Goal: Task Accomplishment & Management: Use online tool/utility

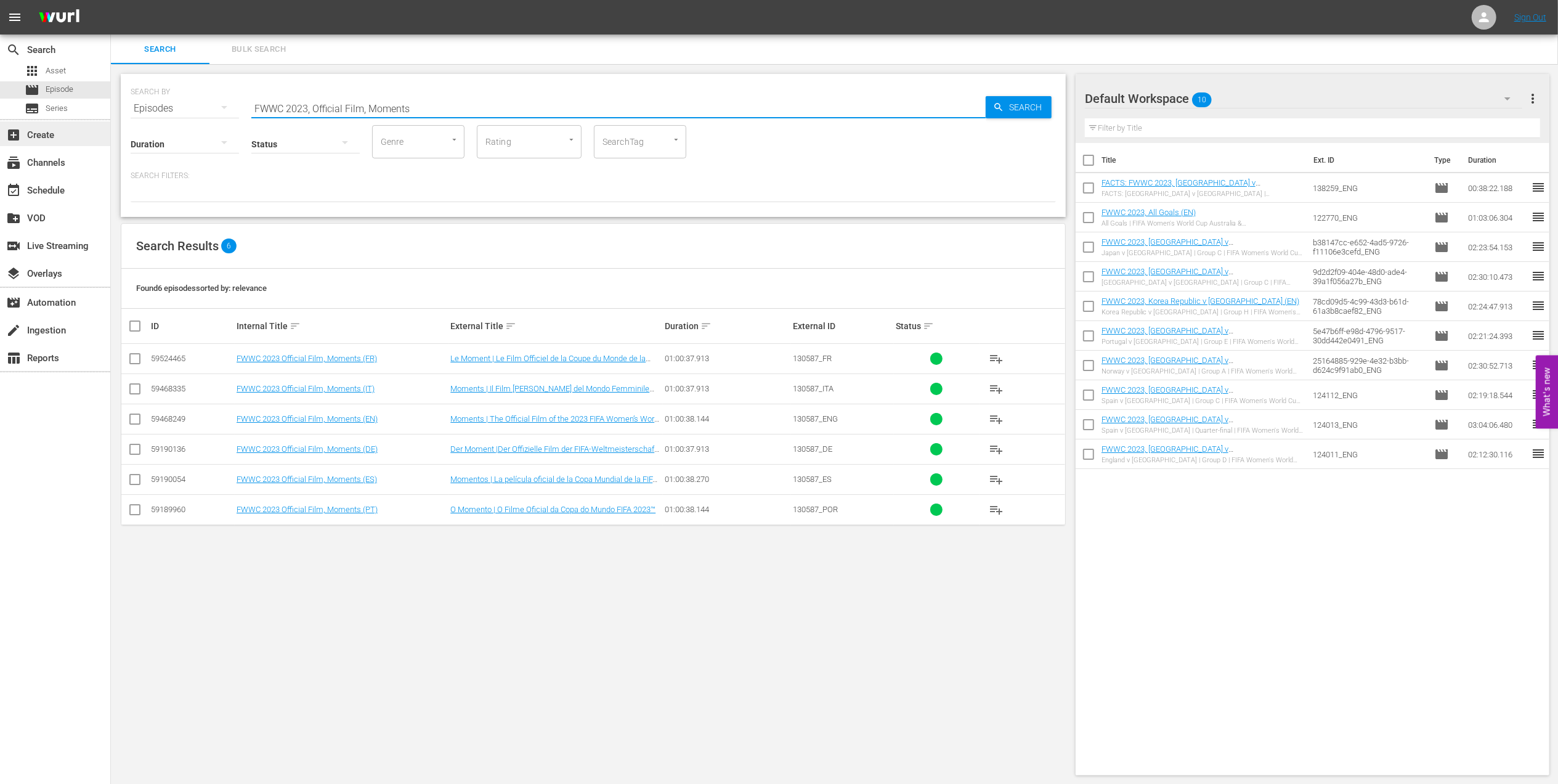
drag, startPoint x: 433, startPoint y: 101, endPoint x: 109, endPoint y: 124, distance: 324.8
click at [111, 0] on div "search Search apps Asset movie Episode subtitles Series add_box Create subscrip…" at bounding box center [834, 0] width 1447 height 0
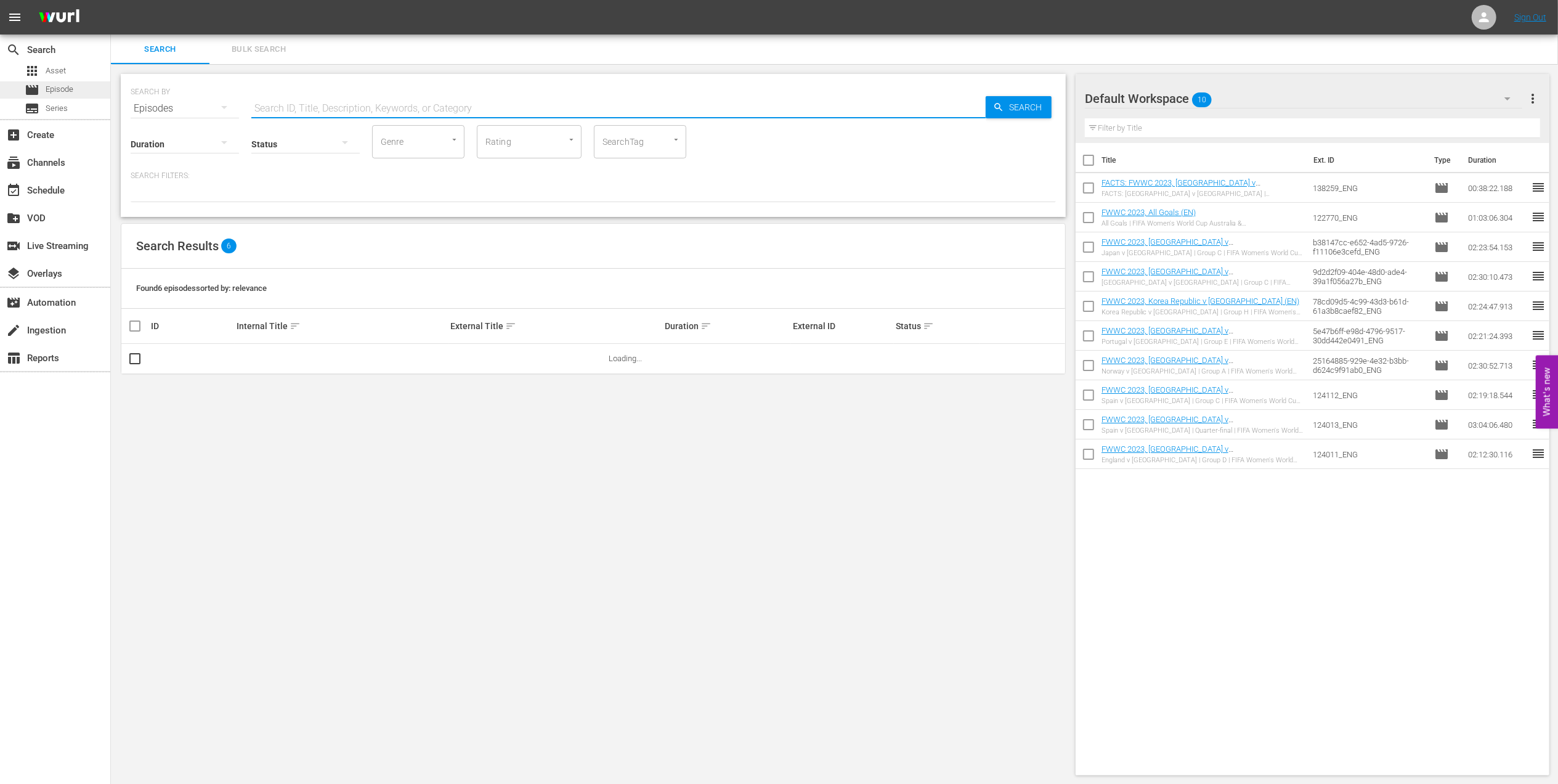
click at [65, 92] on span "Episode" at bounding box center [59, 89] width 28 height 12
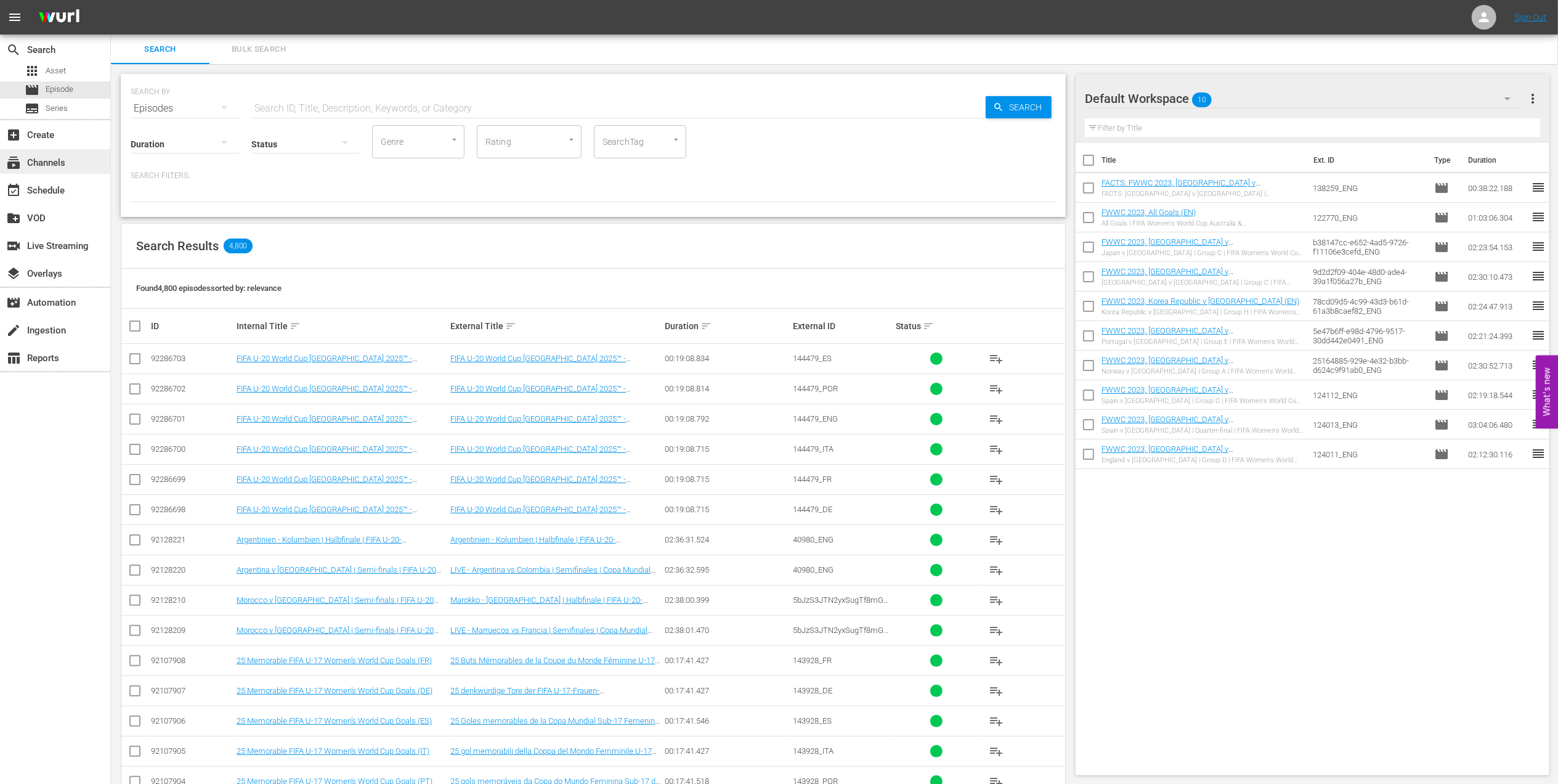
click at [60, 166] on div "subscriptions Channels" at bounding box center [34, 160] width 69 height 11
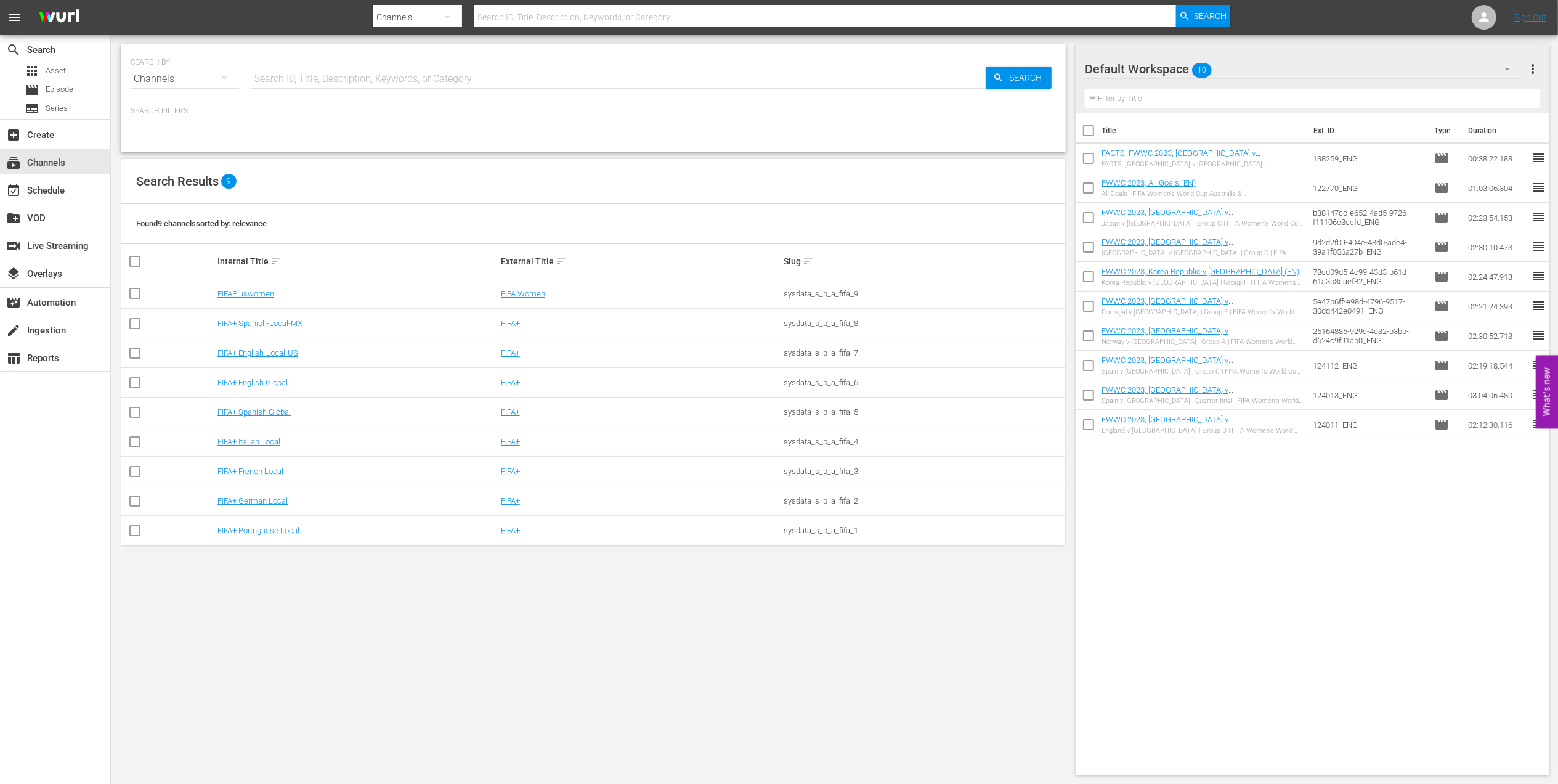
click at [287, 524] on td "FIFA+ Portuguese Local" at bounding box center [357, 530] width 283 height 30
click at [282, 533] on link "FIFA+ Portuguese Local" at bounding box center [258, 530] width 82 height 9
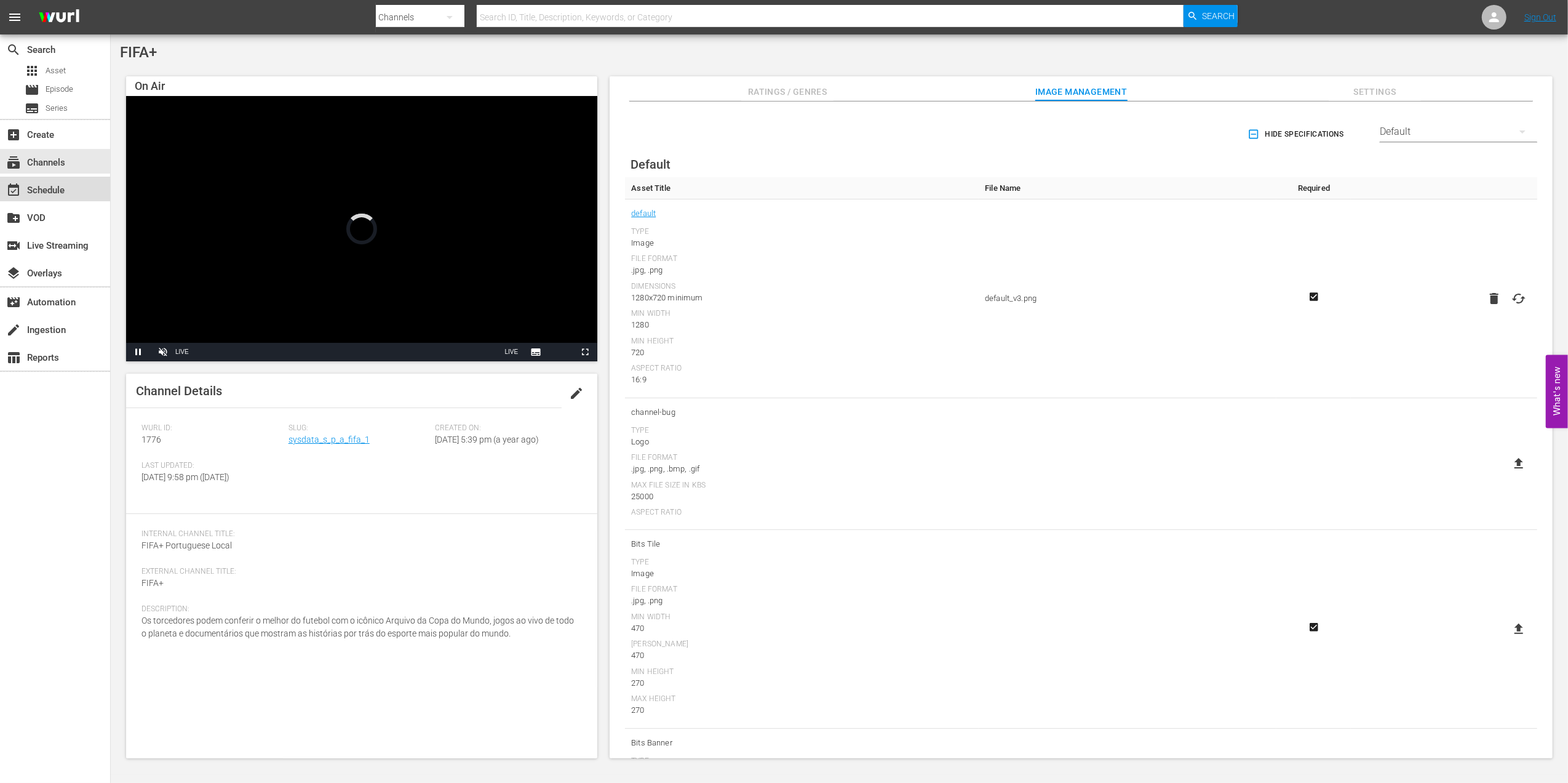
click at [47, 188] on div "event_available Schedule" at bounding box center [34, 188] width 69 height 11
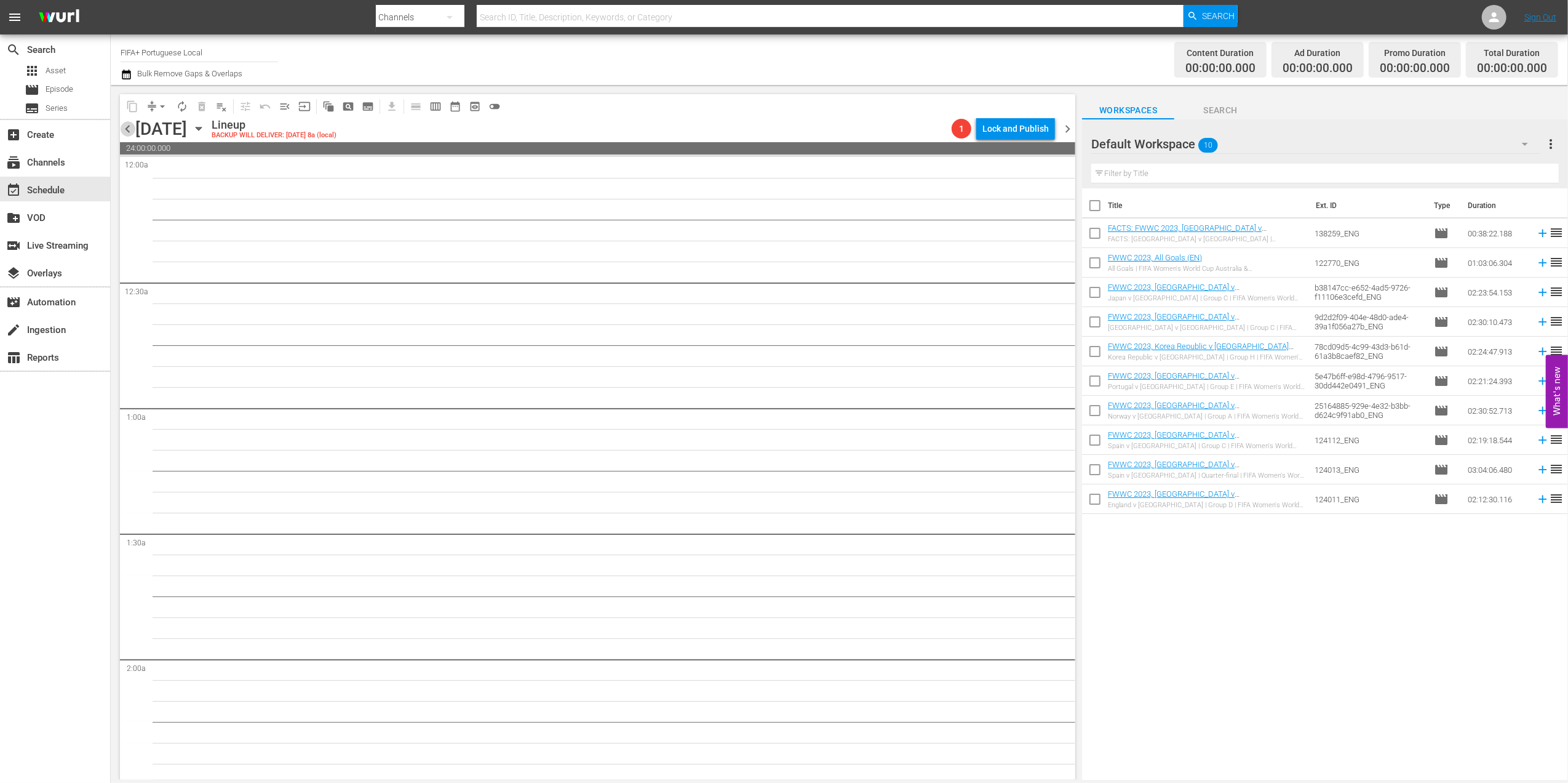
click at [124, 129] on span "chevron_left" at bounding box center [127, 129] width 16 height 16
click at [125, 127] on span "chevron_left" at bounding box center [127, 129] width 16 height 16
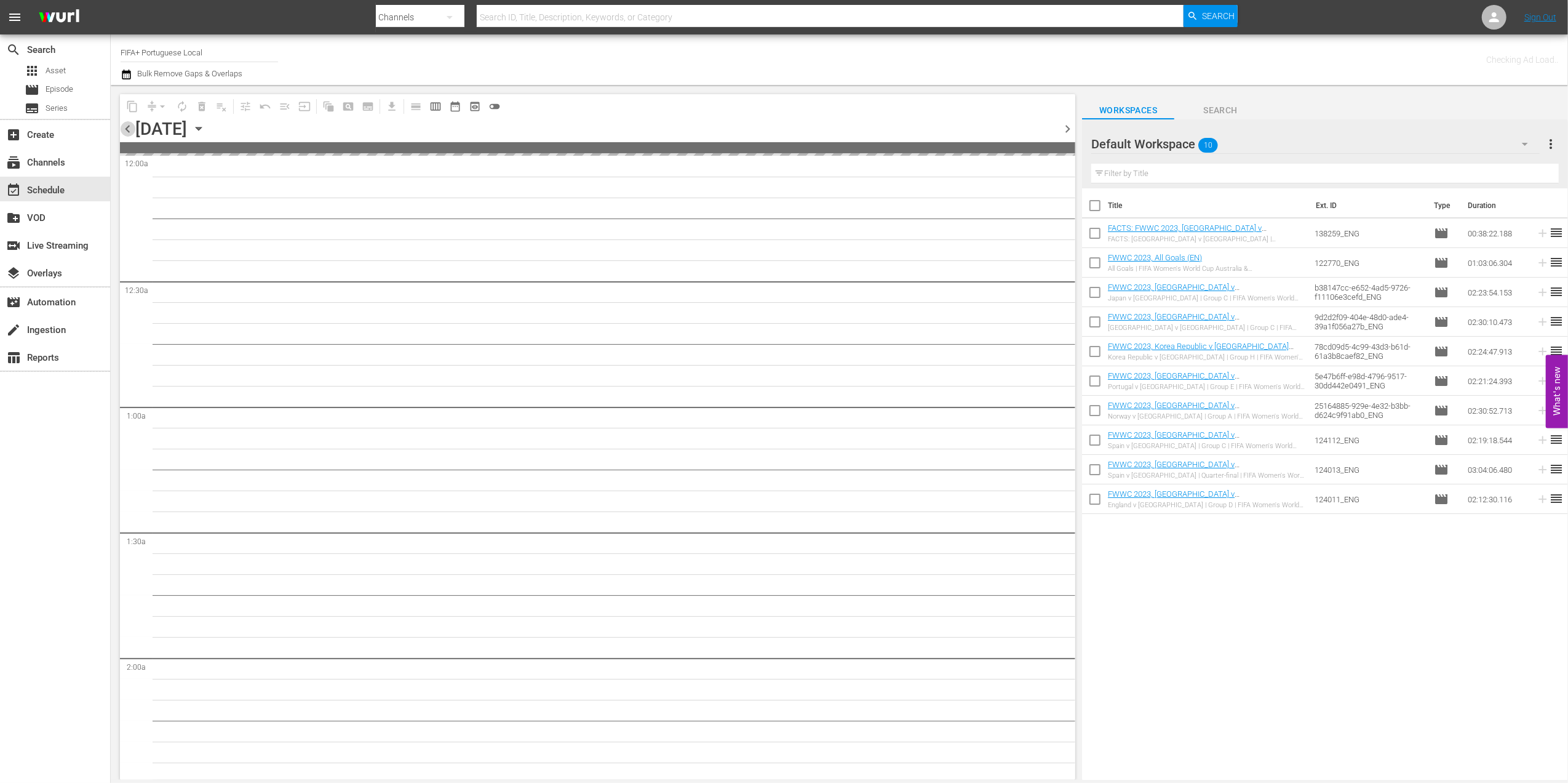
click at [125, 127] on span "chevron_left" at bounding box center [127, 129] width 16 height 16
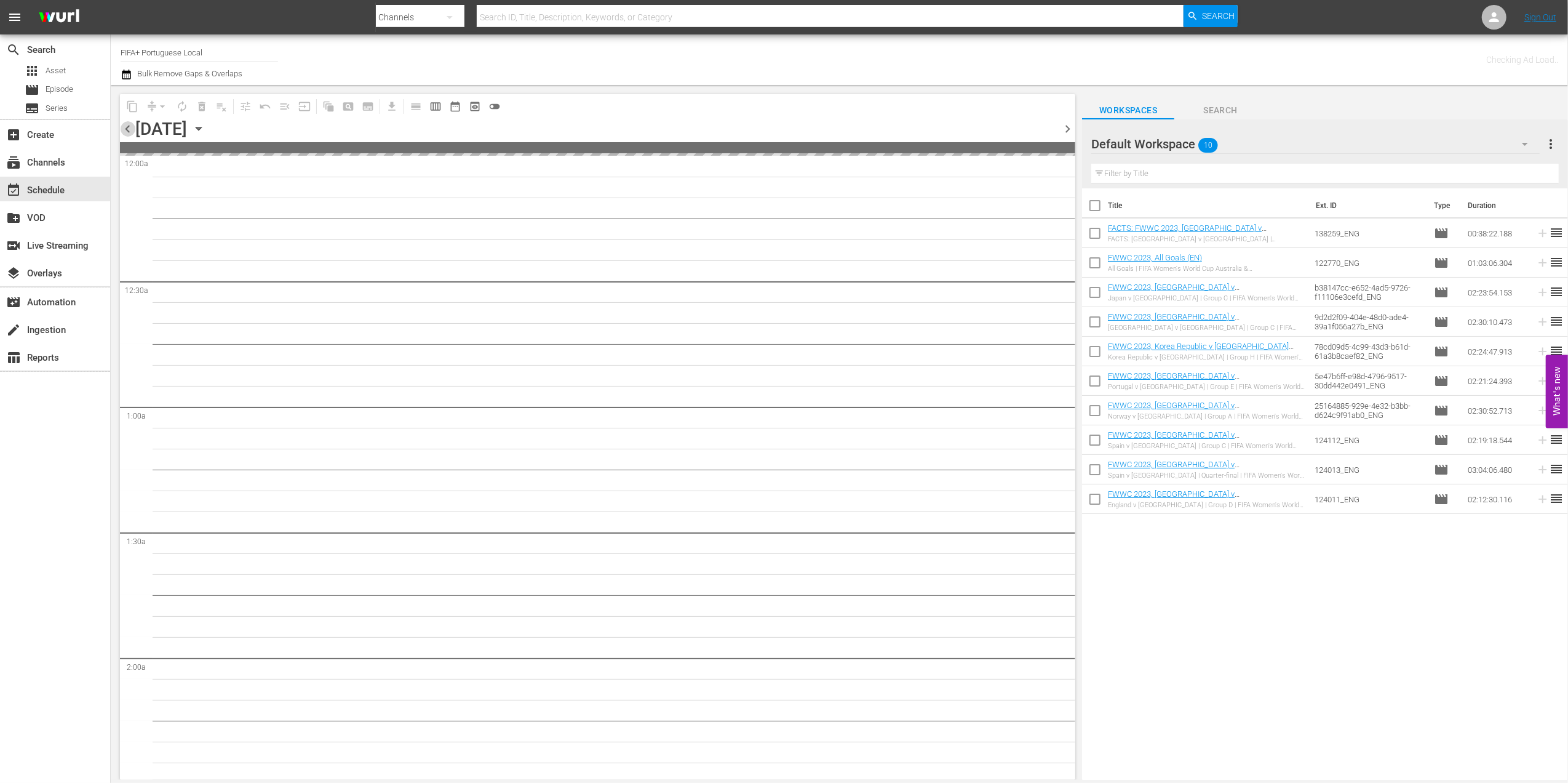
click at [125, 127] on span "chevron_left" at bounding box center [127, 129] width 16 height 16
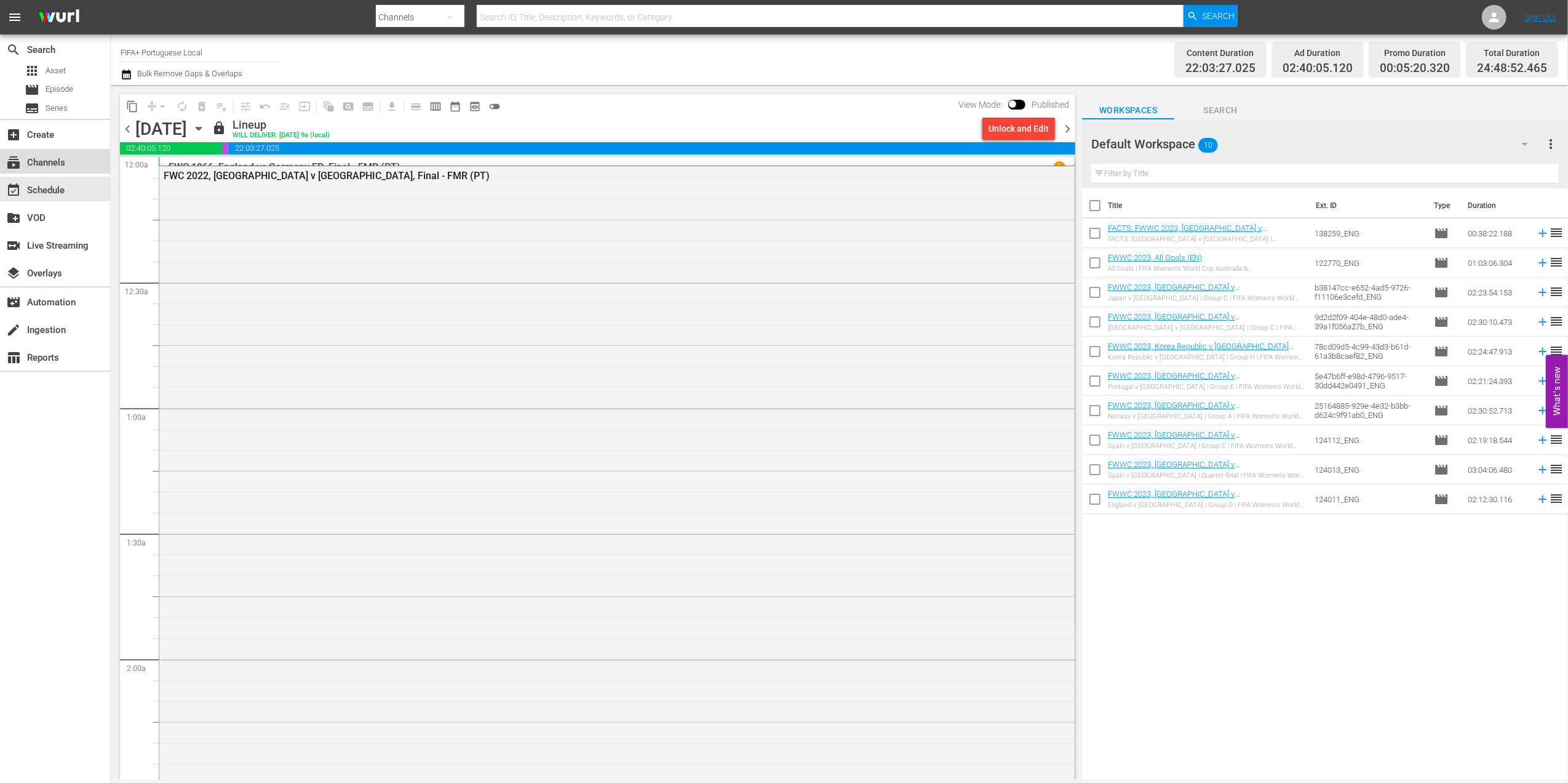
click at [45, 153] on div "subscriptions Channels" at bounding box center [55, 161] width 111 height 25
